Goal: Complete application form

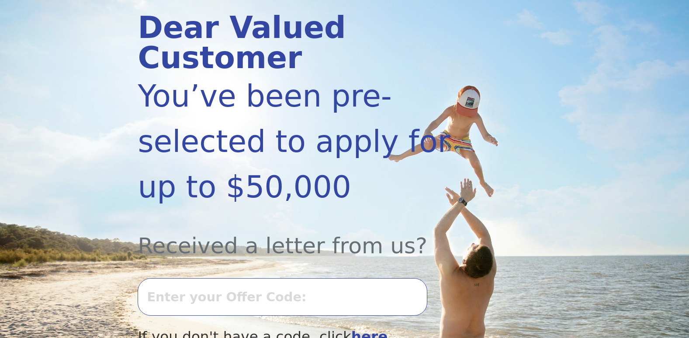
scroll to position [131, 0]
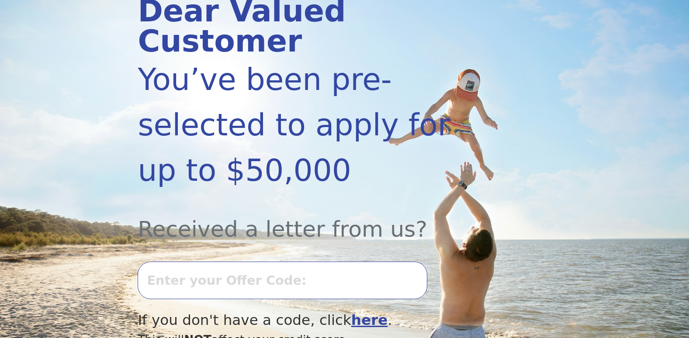
click at [186, 262] on input "text" at bounding box center [282, 281] width 289 height 38
type input "0827l-733696"
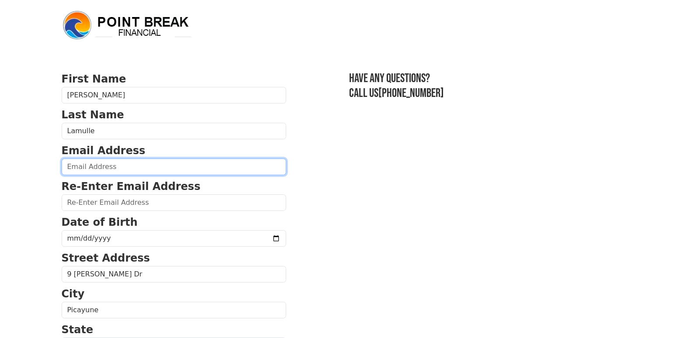
click at [146, 159] on input "email" at bounding box center [174, 167] width 225 height 17
type input "wltaggard@gmail.com"
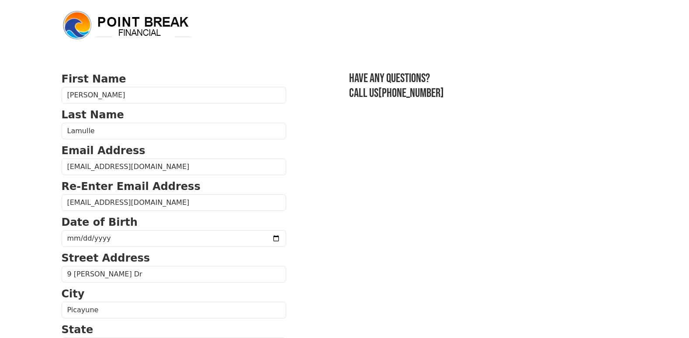
type input "30,000.00"
type input "(601) 566-8866"
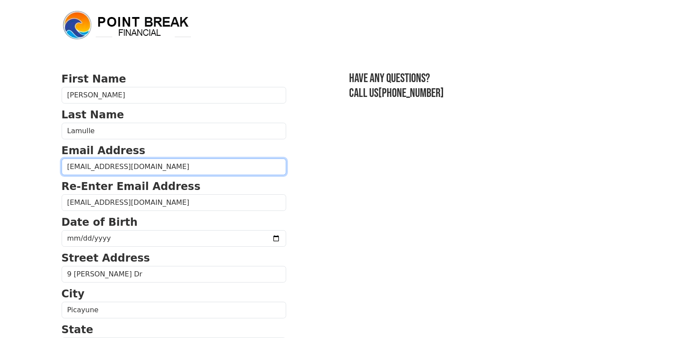
type input "30,000.00"
type input "(601) 566-8866"
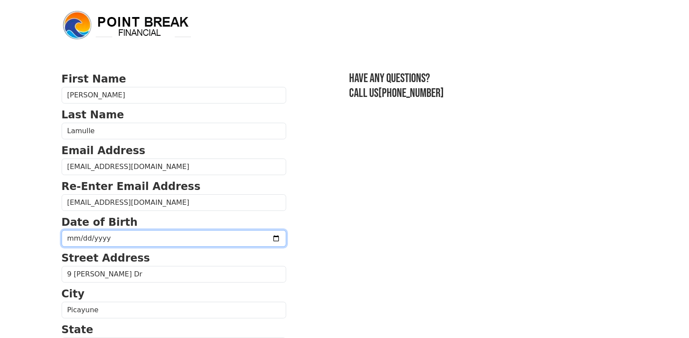
click at [147, 235] on input "date" at bounding box center [174, 238] width 225 height 17
type input "1967-11-23"
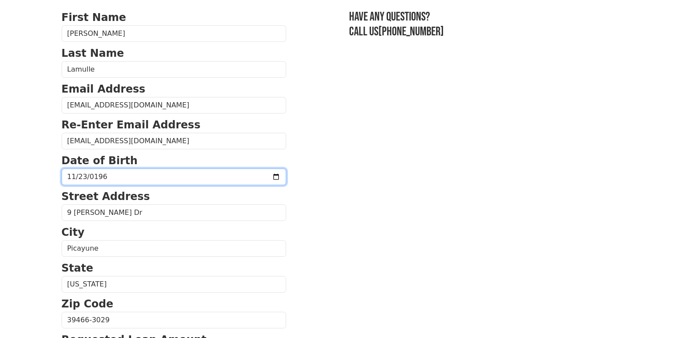
scroll to position [87, 0]
